Goal: Transaction & Acquisition: Purchase product/service

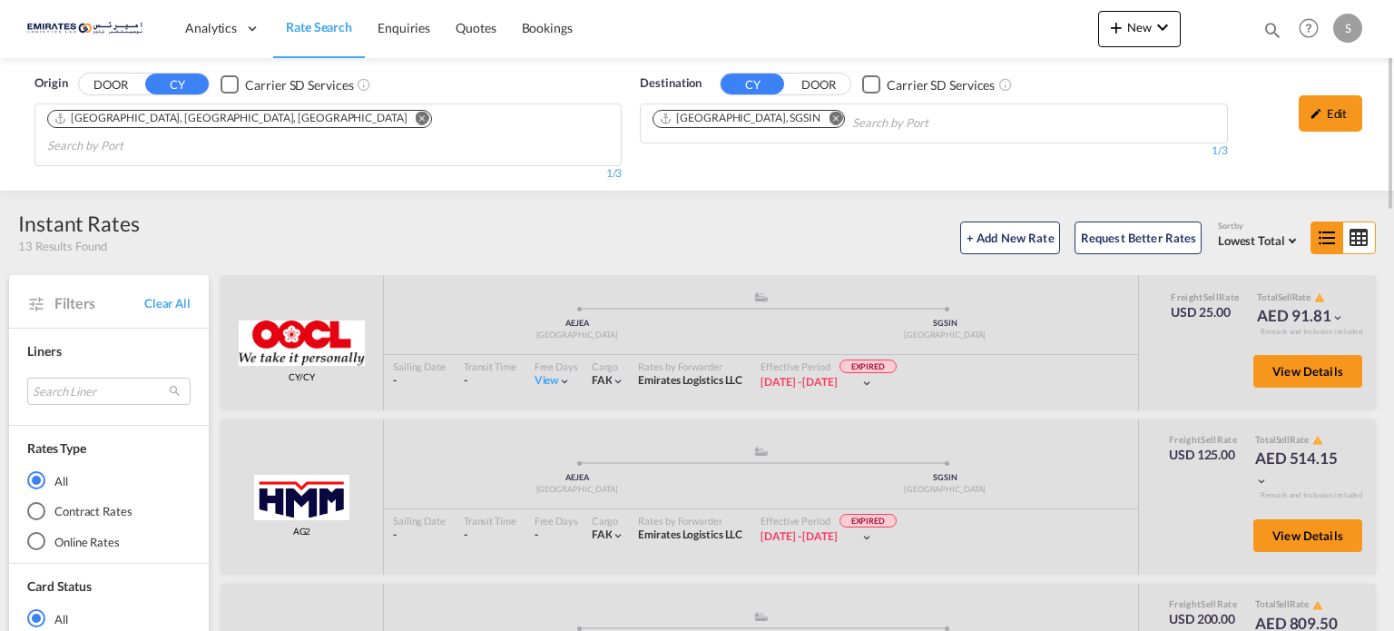
click at [829, 118] on md-icon "Remove" at bounding box center [836, 119] width 14 height 14
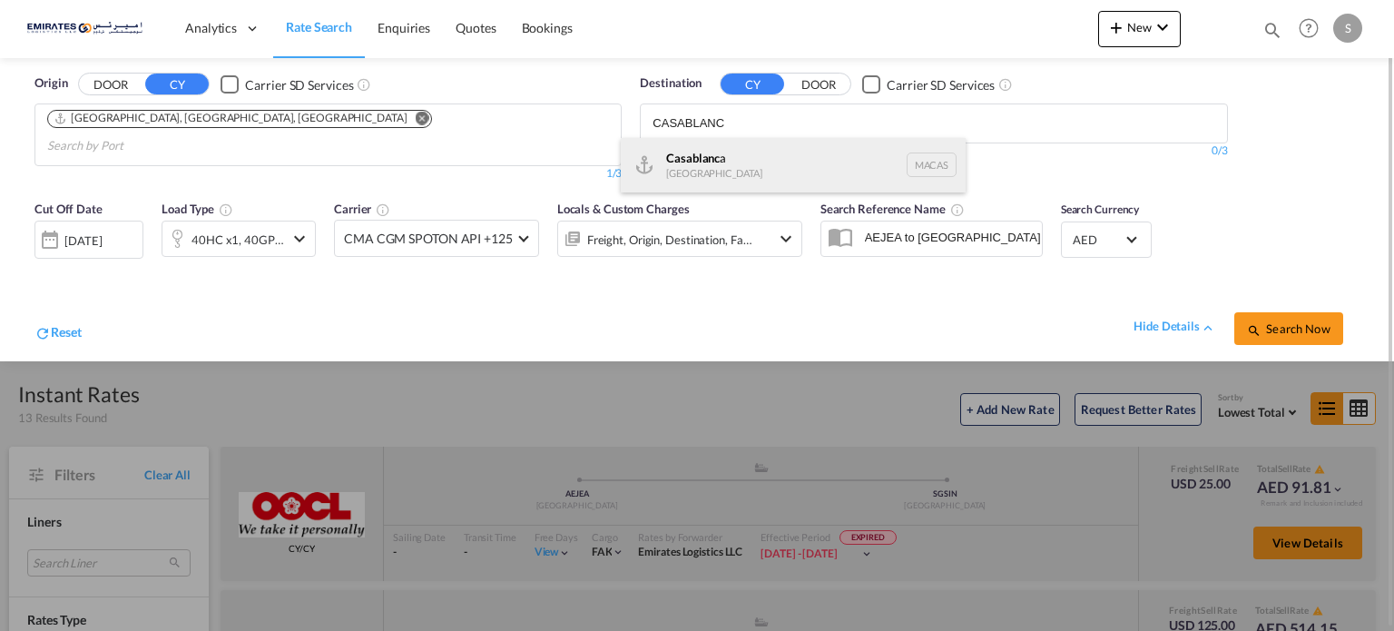
type input "CASABLANC"
click at [718, 172] on div "Casablanc a [GEOGRAPHIC_DATA] [GEOGRAPHIC_DATA]" at bounding box center [793, 165] width 345 height 54
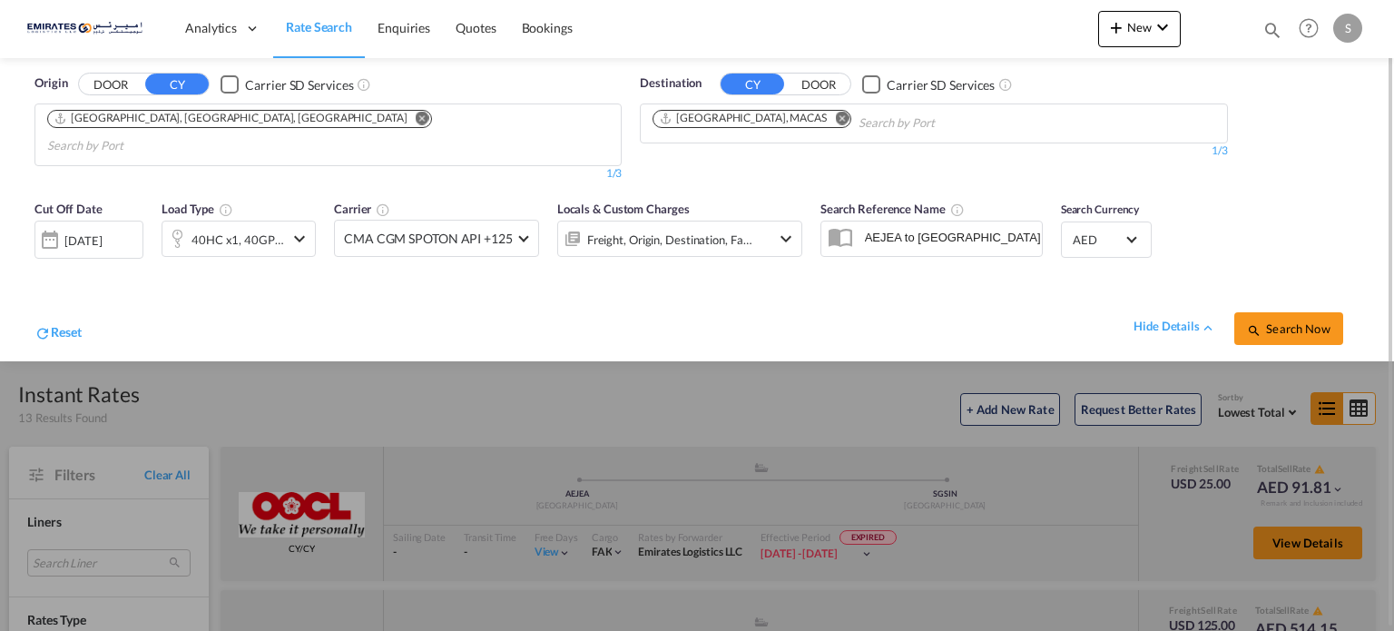
click at [102, 232] on div "[DATE]" at bounding box center [82, 240] width 37 height 16
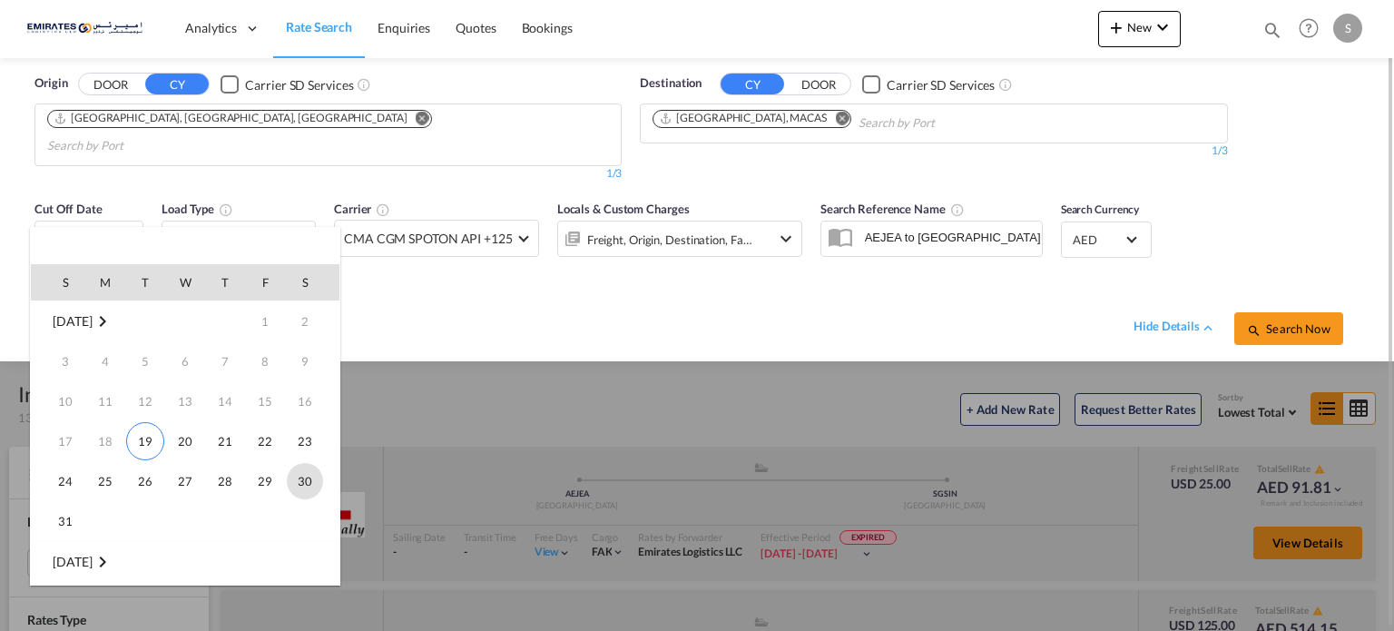
click at [298, 490] on span "30" at bounding box center [305, 481] width 36 height 36
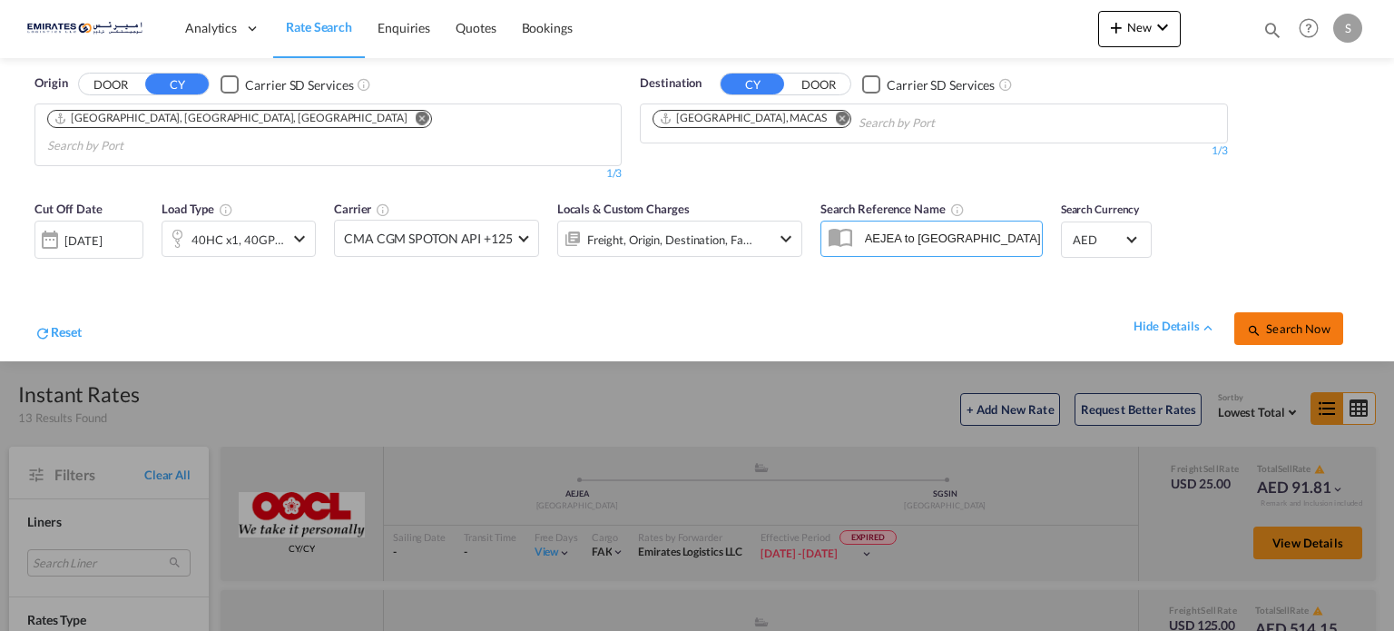
click at [1267, 321] on span "Search Now" at bounding box center [1288, 328] width 83 height 15
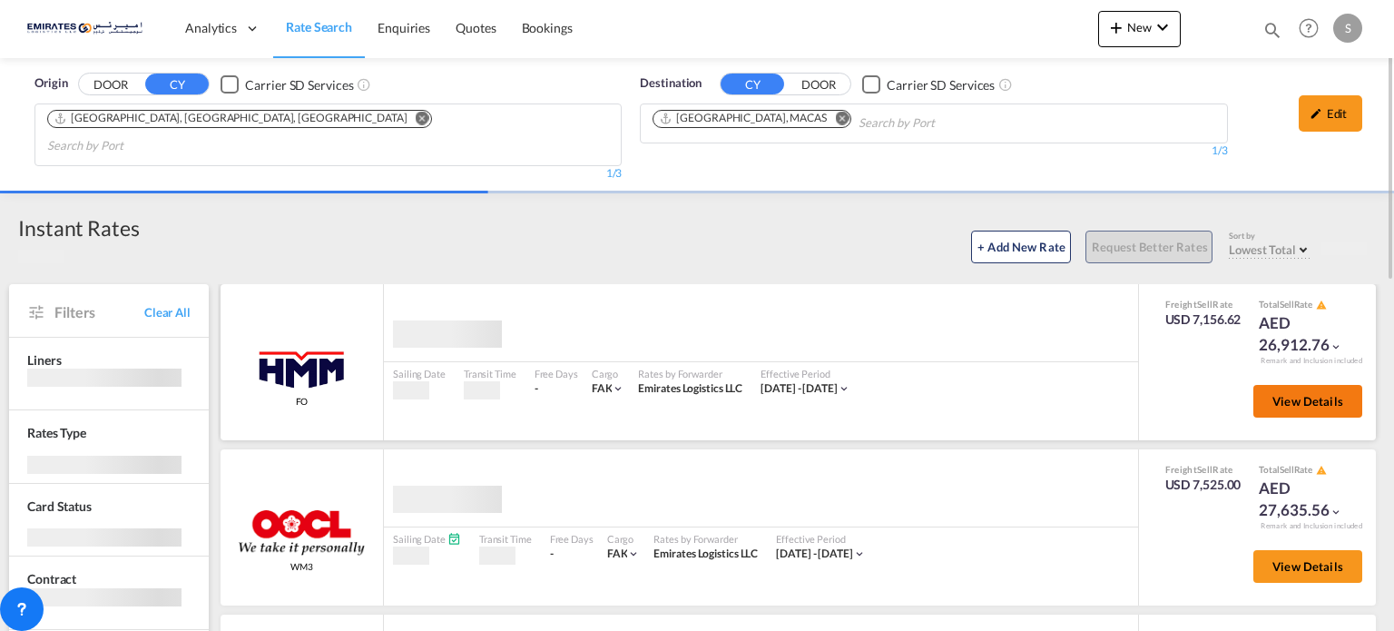
click at [1300, 394] on span "View Details" at bounding box center [1308, 401] width 71 height 15
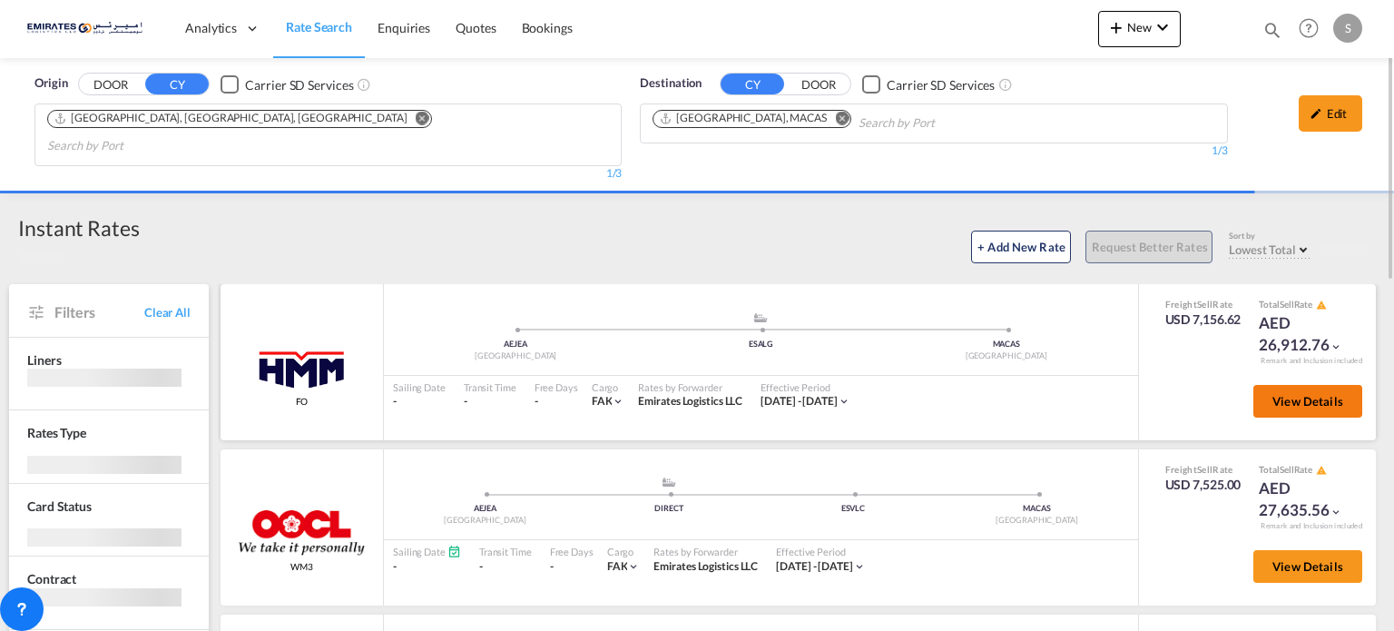
click at [1275, 385] on button "View Details" at bounding box center [1308, 401] width 109 height 33
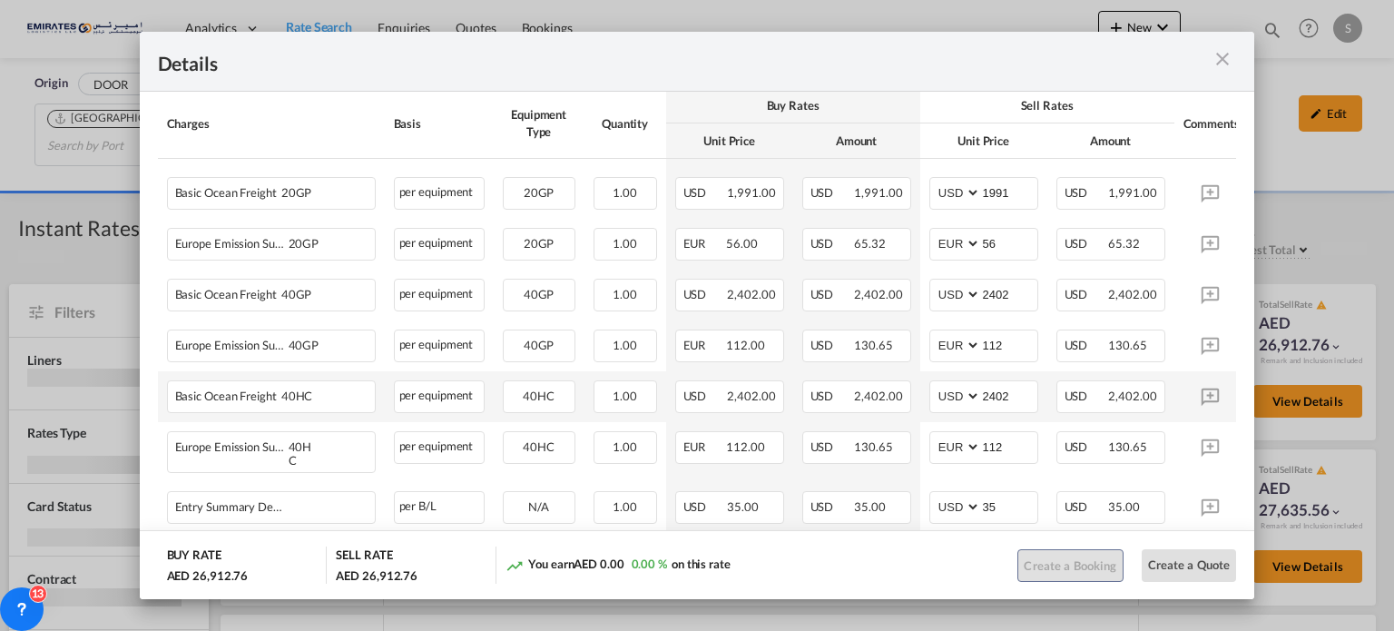
scroll to position [454, 0]
